Goal: Task Accomplishment & Management: Use online tool/utility

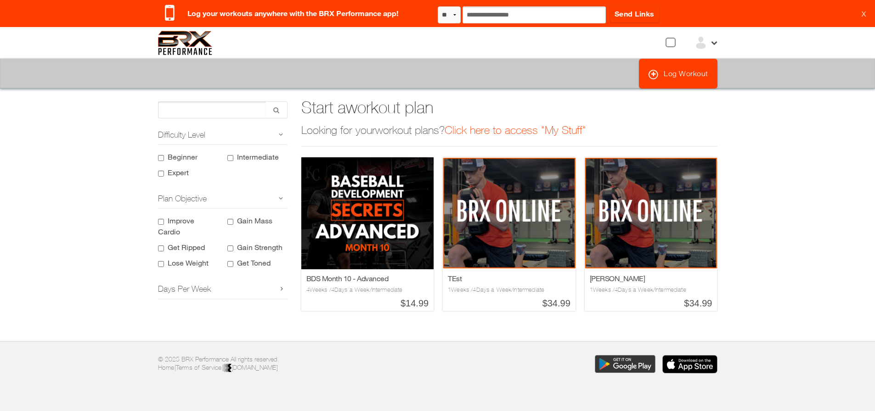
click at [709, 48] on div at bounding box center [705, 43] width 23 height 14
click at [698, 97] on link "Notification Settings" at bounding box center [686, 97] width 65 height 8
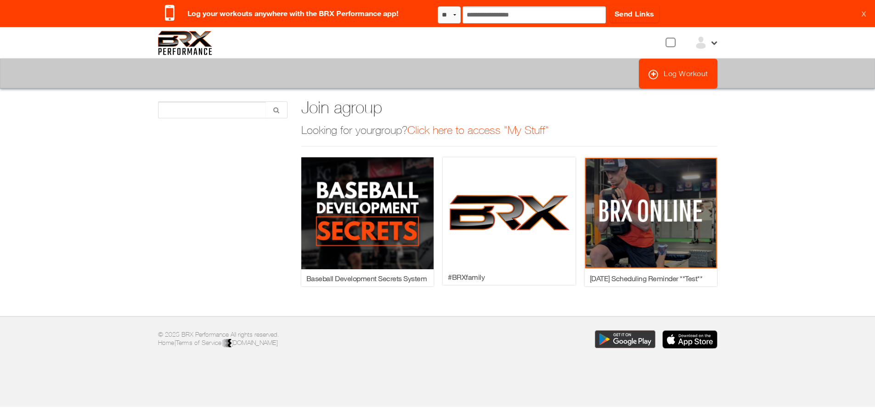
click at [710, 43] on icon at bounding box center [713, 42] width 8 height 8
click at [685, 63] on link "View Profile" at bounding box center [674, 63] width 40 height 8
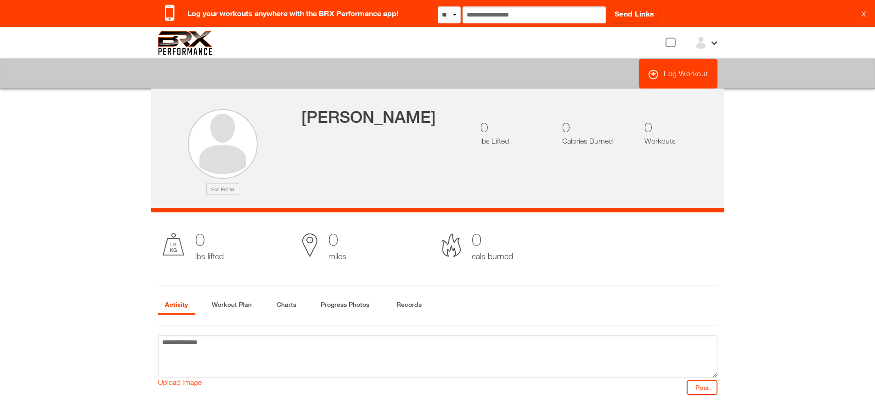
click at [703, 41] on img at bounding box center [701, 43] width 14 height 14
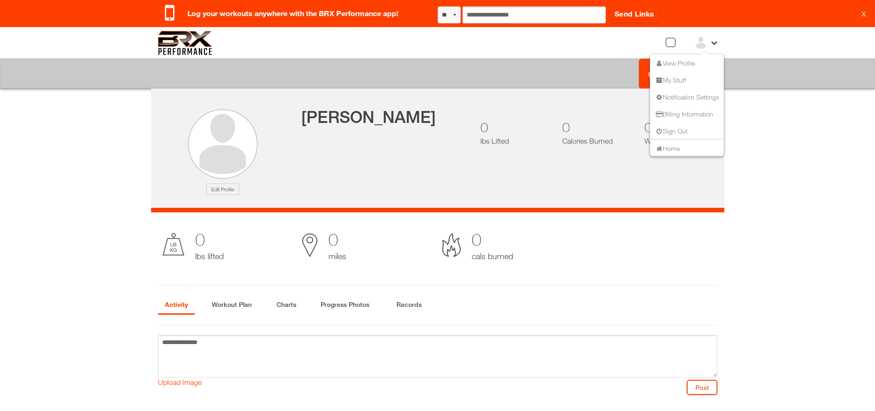
click at [692, 146] on li "Home" at bounding box center [687, 147] width 74 height 17
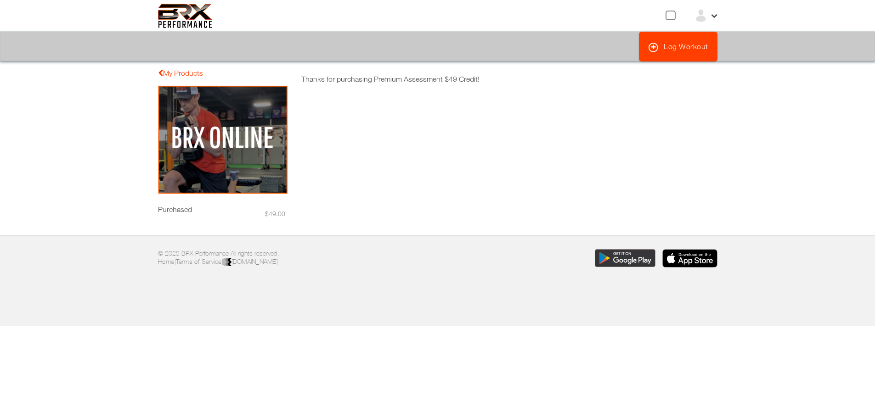
click at [207, 155] on img at bounding box center [222, 139] width 129 height 109
click at [173, 69] on link "My Products" at bounding box center [180, 73] width 45 height 8
click at [219, 133] on img at bounding box center [222, 139] width 129 height 109
click at [671, 47] on link "Log Workout" at bounding box center [678, 47] width 79 height 30
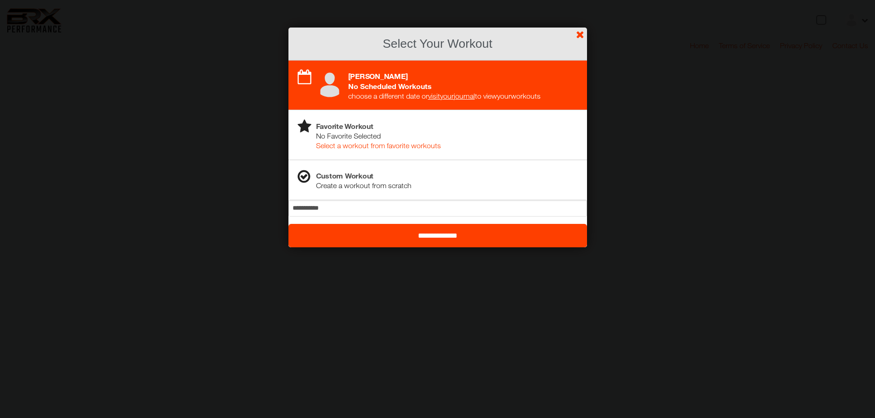
click at [433, 237] on input "**********" at bounding box center [437, 235] width 298 height 23
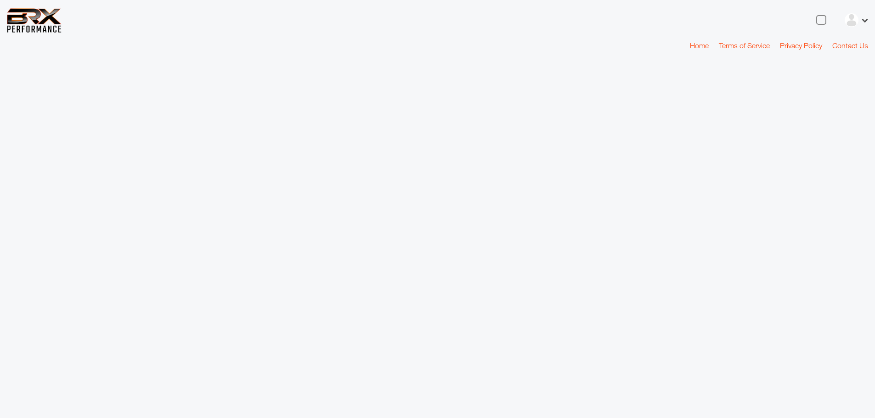
select select "*"
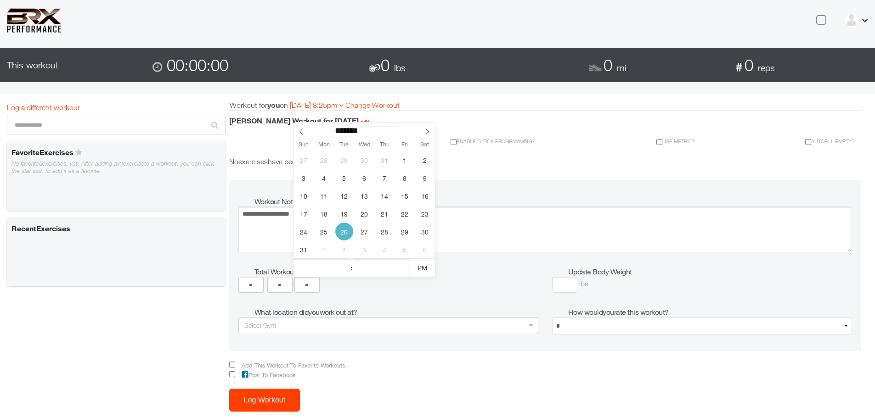
click at [345, 106] on input "**********" at bounding box center [318, 109] width 56 height 17
click at [384, 213] on span "21" at bounding box center [384, 214] width 18 height 18
type input "**********"
click at [525, 145] on div "Enable block programming?" at bounding box center [382, 142] width 320 height 8
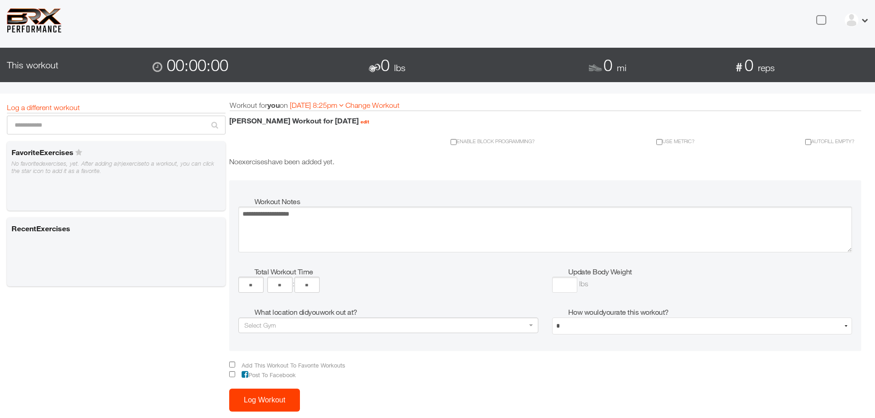
click at [288, 395] on button "Log Workout" at bounding box center [264, 400] width 71 height 23
click at [36, 22] on img at bounding box center [34, 20] width 55 height 24
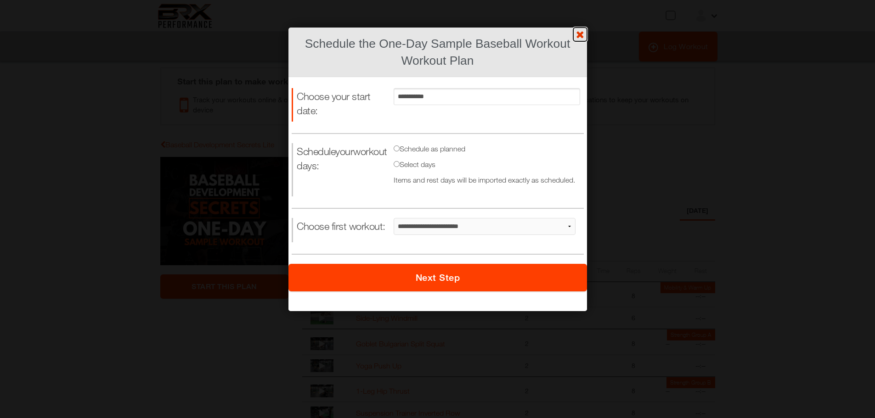
click at [582, 0] on link "?" at bounding box center [438, 0] width 876 height 0
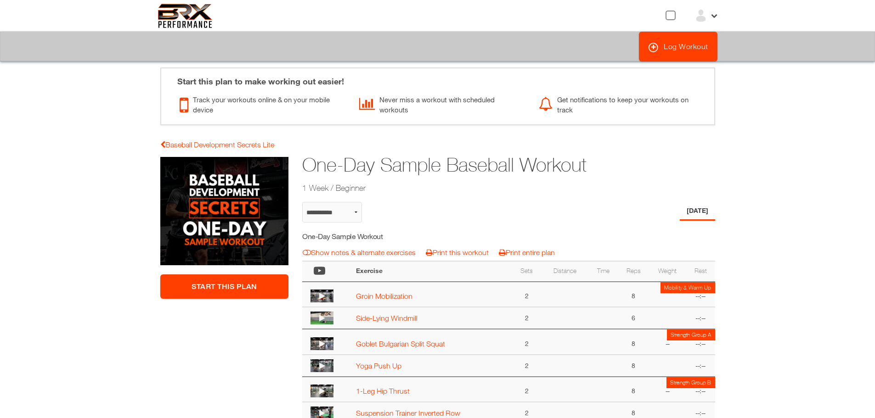
click at [184, 11] on img at bounding box center [185, 16] width 55 height 24
select select "**********"
